Goal: Task Accomplishment & Management: Use online tool/utility

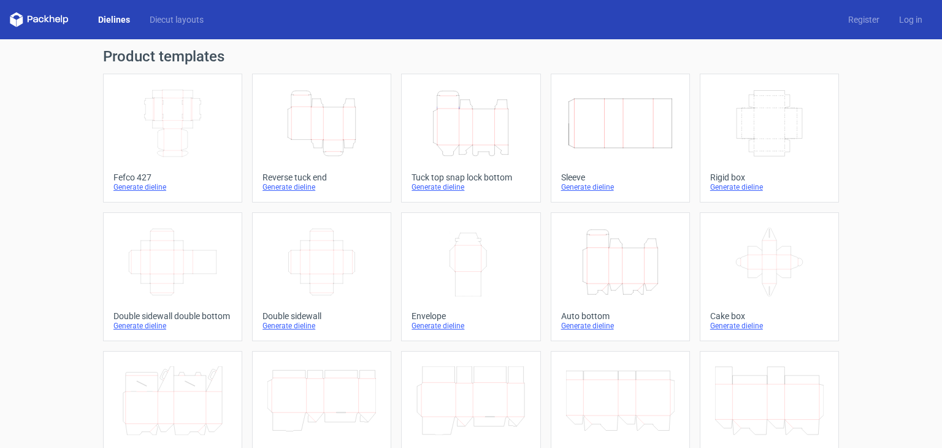
click at [345, 118] on icon "Height Depth Width" at bounding box center [321, 123] width 109 height 69
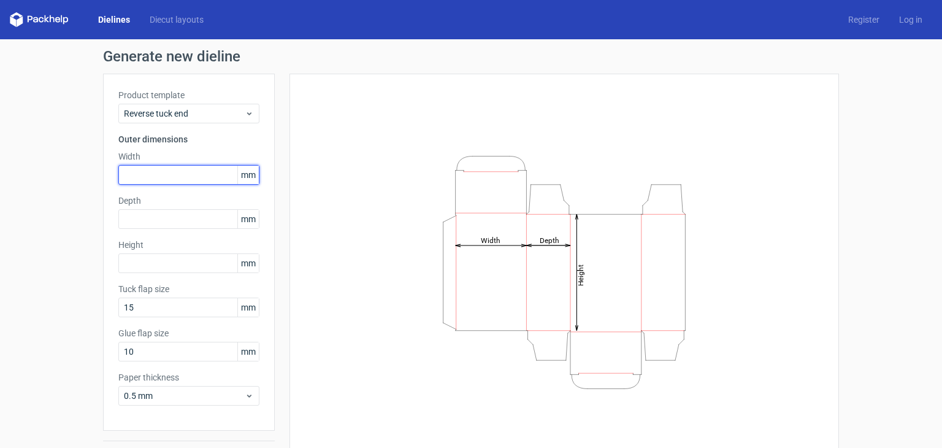
click at [150, 169] on input "text" at bounding box center [188, 175] width 141 height 20
type input "125"
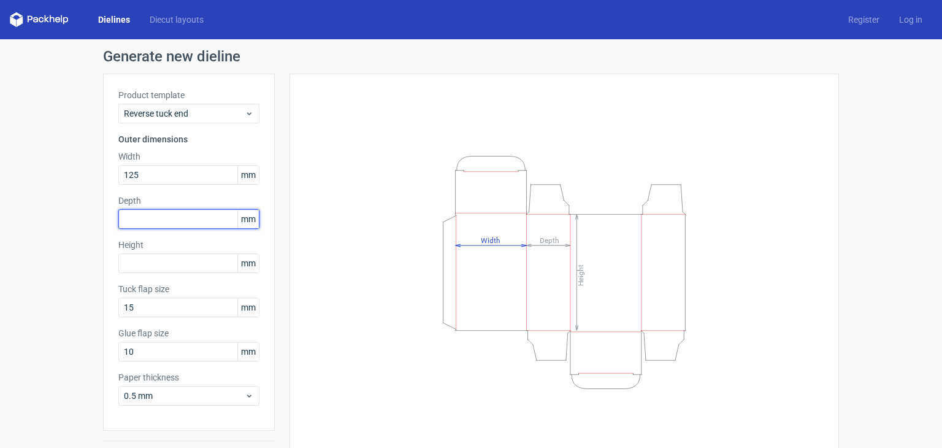
click at [136, 220] on input "text" at bounding box center [188, 219] width 141 height 20
type input "70"
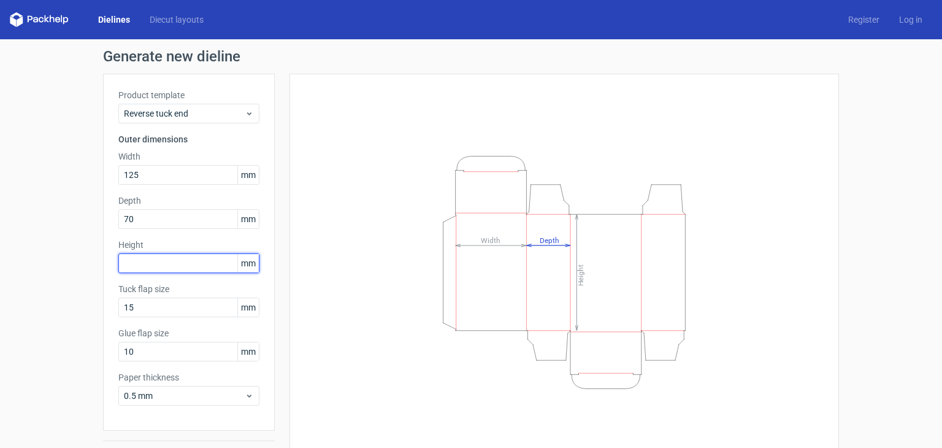
click at [152, 270] on input "text" at bounding box center [188, 263] width 141 height 20
type input "78"
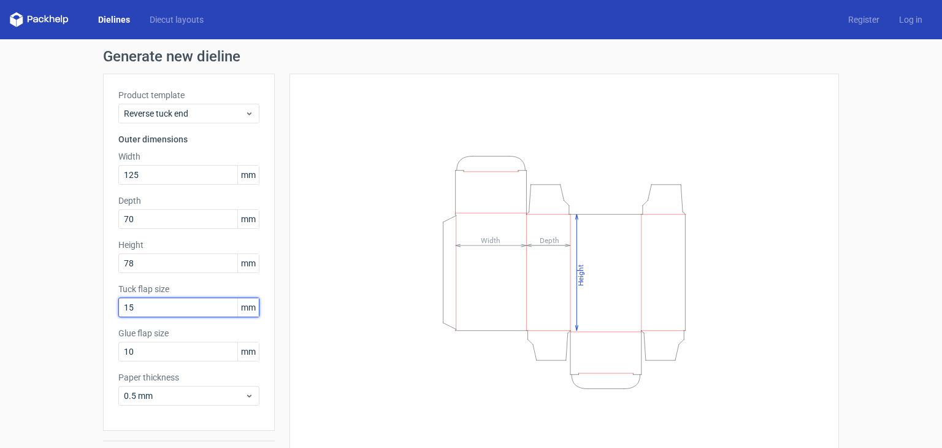
drag, startPoint x: 134, startPoint y: 305, endPoint x: 95, endPoint y: 318, distance: 41.3
click at [95, 318] on div "Generate new dieline Product template Reverse tuck end Outer dimensions Width 1…" at bounding box center [471, 259] width 942 height 441
drag, startPoint x: 115, startPoint y: 321, endPoint x: 106, endPoint y: 322, distance: 8.7
click at [106, 322] on div "Product template Reverse tuck end Outer dimensions Width 125 mm Depth 70 mm Hei…" at bounding box center [189, 252] width 172 height 357
click at [135, 313] on input "20" at bounding box center [188, 308] width 141 height 20
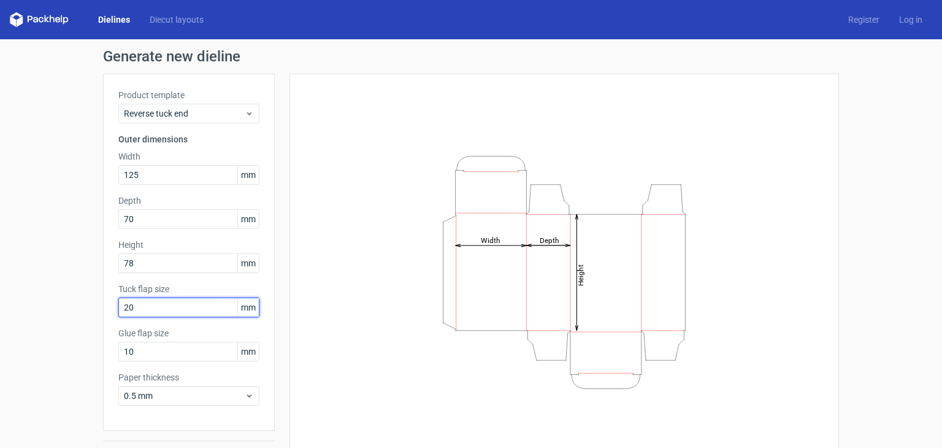
drag, startPoint x: 139, startPoint y: 308, endPoint x: 81, endPoint y: 305, distance: 58.4
click at [81, 305] on div "Generate new dieline Product template Reverse tuck end Outer dimensions Width 1…" at bounding box center [471, 259] width 942 height 441
type input "4"
type input "16"
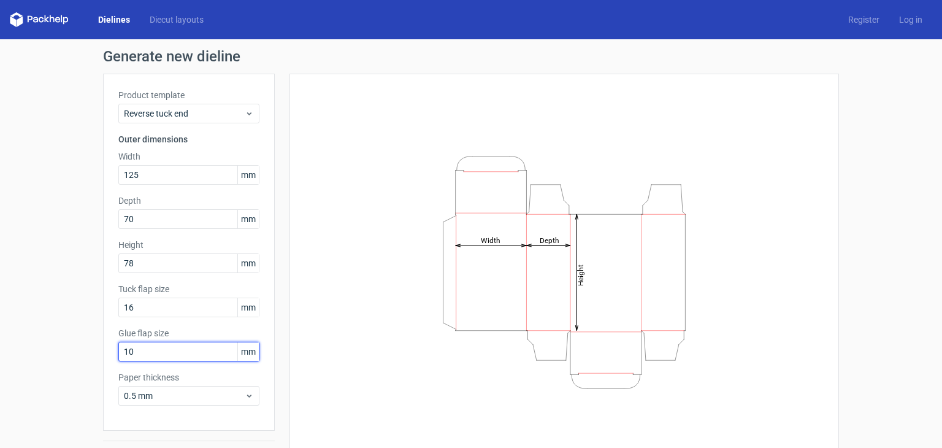
drag, startPoint x: 109, startPoint y: 355, endPoint x: 129, endPoint y: 353, distance: 20.3
click at [87, 361] on div "Generate new dieline Product template Reverse tuck end Outer dimensions Width 1…" at bounding box center [471, 259] width 942 height 441
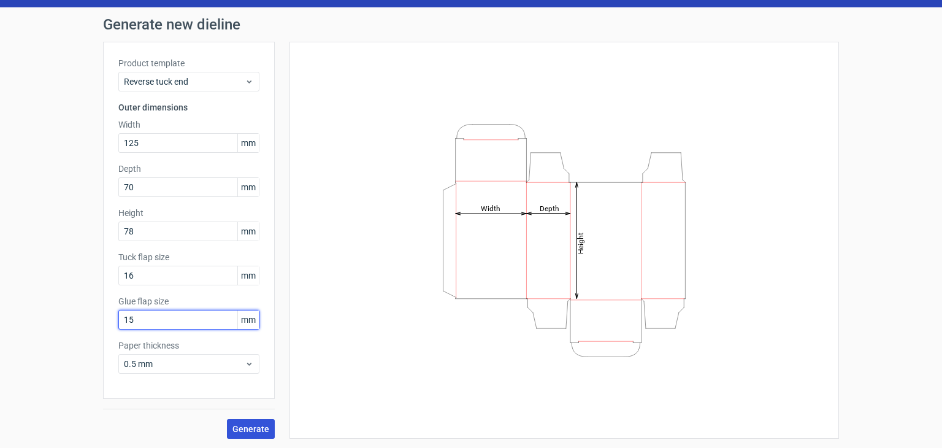
type input "15"
click at [261, 427] on span "Generate" at bounding box center [251, 429] width 37 height 9
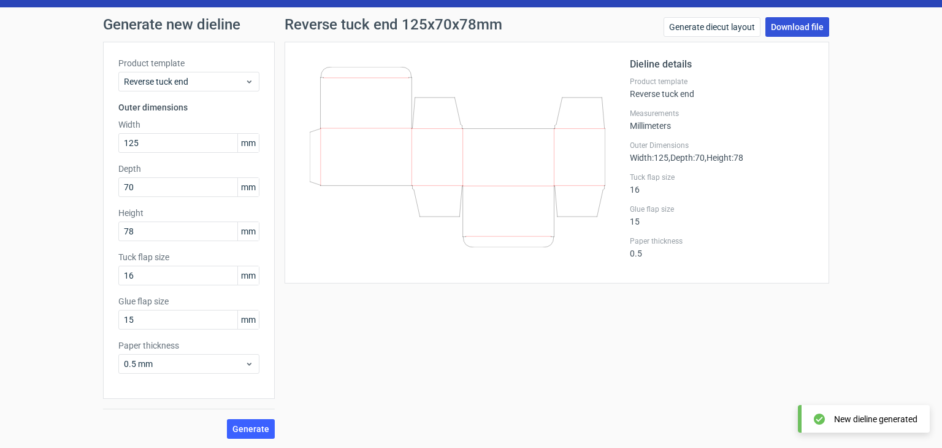
click at [796, 30] on link "Download file" at bounding box center [798, 27] width 64 height 20
